Goal: Information Seeking & Learning: Learn about a topic

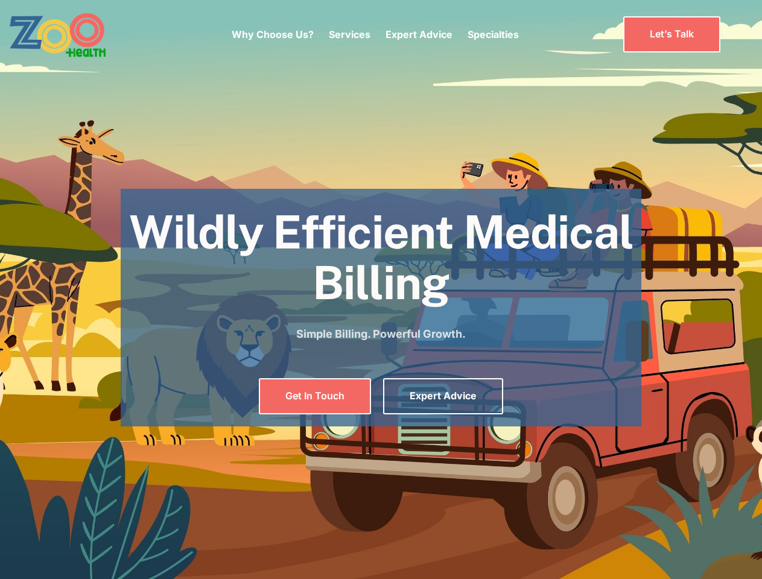
click at [375, 34] on div "Why Choose Us? Services Chronic Care Management Contract Optimization Denial An…" at bounding box center [375, 34] width 287 height 51
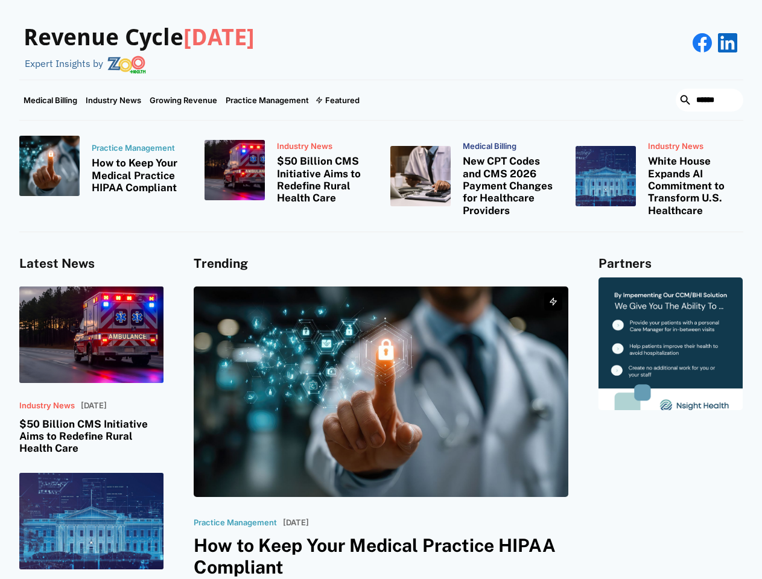
click at [337, 100] on div "Featured" at bounding box center [342, 100] width 34 height 10
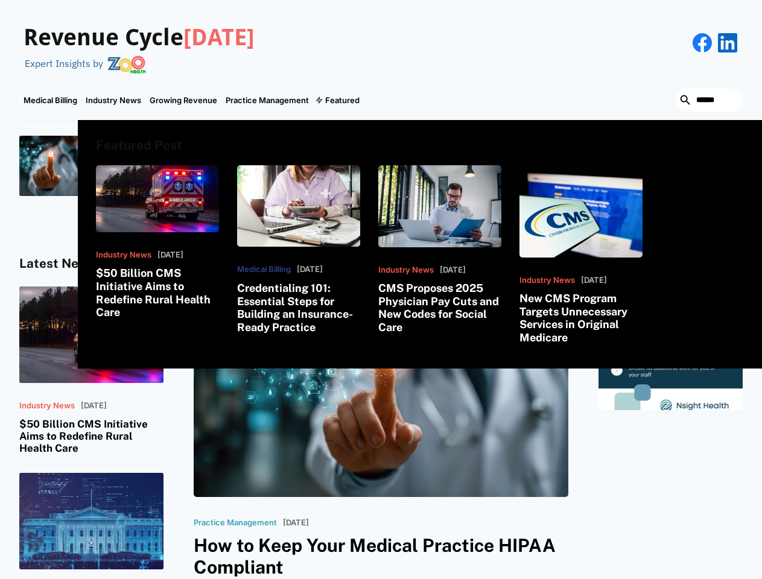
click at [631, 578] on html "Revenue Cycle [DATE] Expert Insights by Medical Billing Industry News Growing R…" at bounding box center [381, 289] width 762 height 579
